Goal: Information Seeking & Learning: Check status

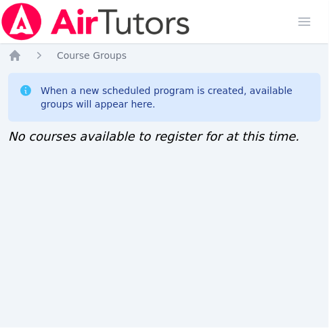
click at [16, 141] on span "No courses available to register for at this time." at bounding box center [153, 136] width 291 height 14
click at [20, 156] on div "Home Sessions Study Groups Students Messages Open user menu Jennifer (Jen) Grub…" at bounding box center [164, 164] width 329 height 328
click at [5, 185] on div "Home Sessions Study Groups Students Messages Open user menu [PERSON_NAME] ([PER…" at bounding box center [164, 164] width 329 height 328
click at [19, 170] on div "Home Sessions Study Groups Students Messages Open user menu Jennifer (Jen) Grub…" at bounding box center [164, 164] width 329 height 328
